Goal: Complete application form

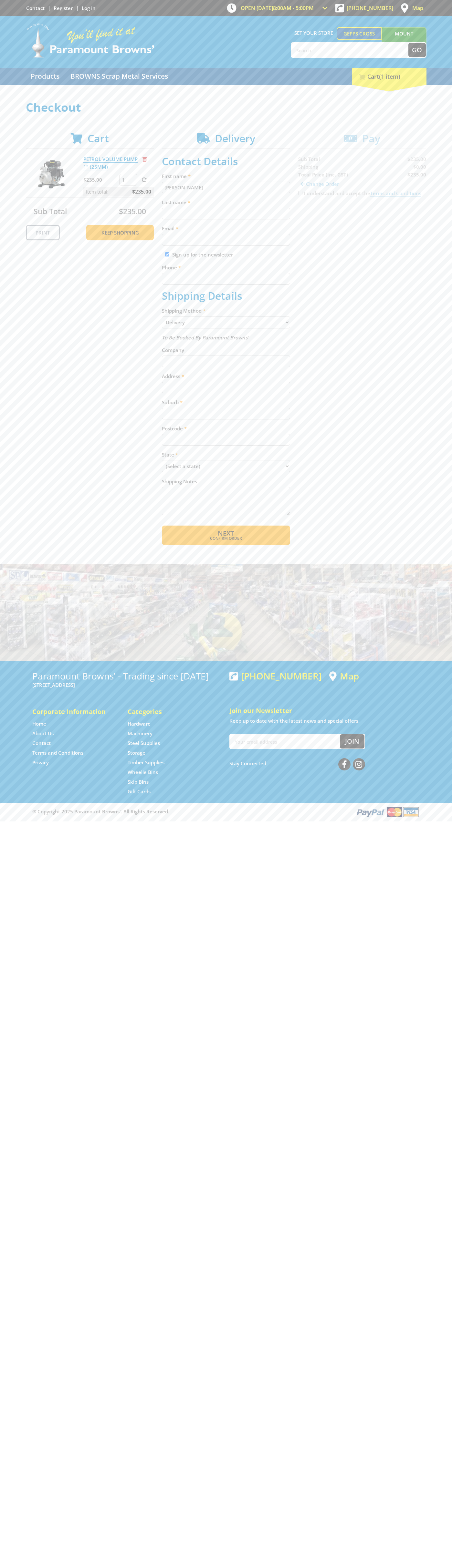
type input "[PERSON_NAME]"
type input "[EMAIL_ADDRESS][DOMAIN_NAME]"
type input "0293744000"
type input "[PERSON_NAME]"
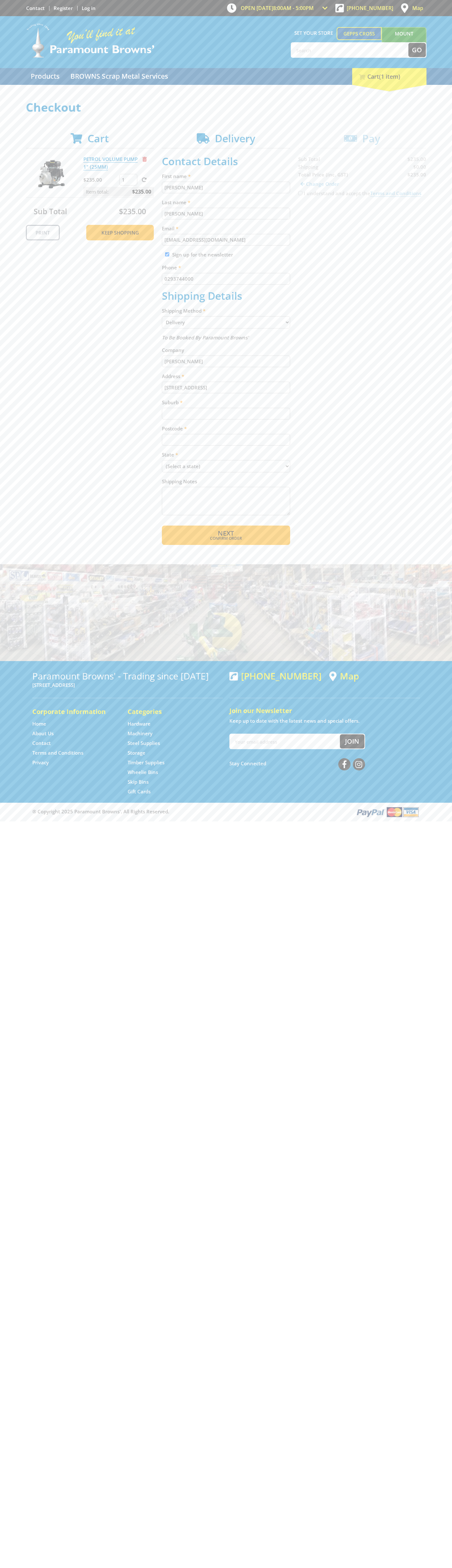
type input "[STREET_ADDRESS]"
type input "gepps cross"
type input "5094"
select select "SA"
select select "Pickup"
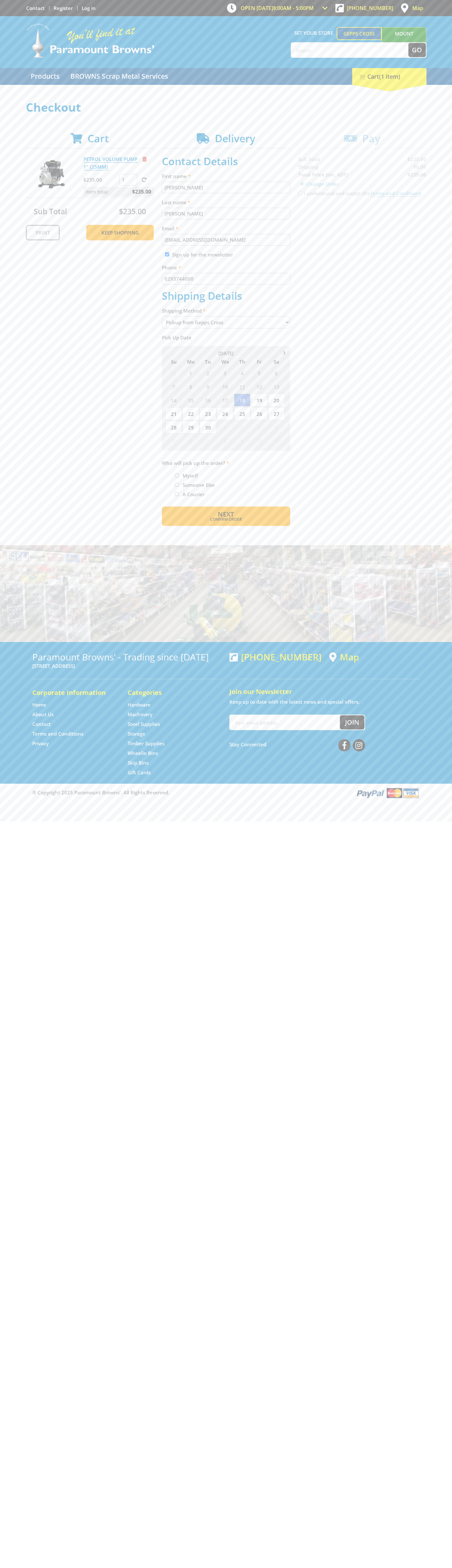
click at [226, 514] on span "Next" at bounding box center [225, 514] width 16 height 8
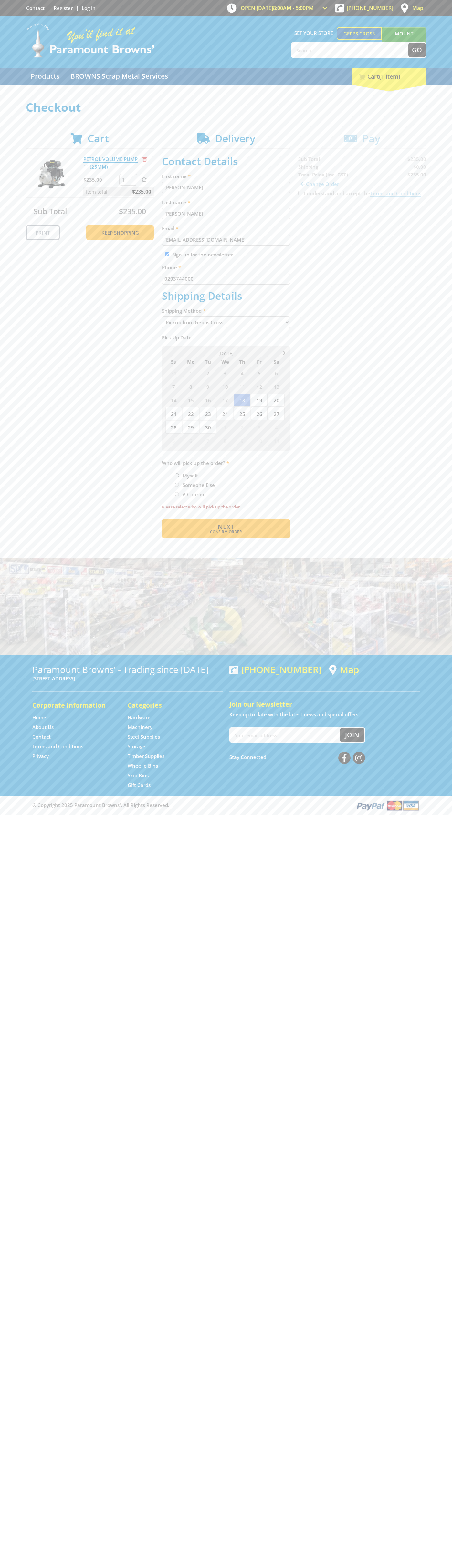
type input "[PERSON_NAME]"
click at [226, 527] on span "Next" at bounding box center [225, 527] width 16 height 8
